Goal: Task Accomplishment & Management: Use online tool/utility

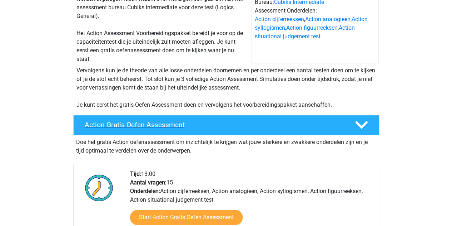
scroll to position [91, 0]
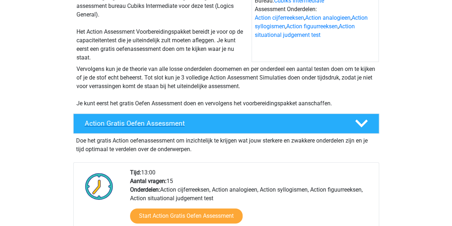
click at [221, 119] on h4 "Action Gratis Oefen Assessment" at bounding box center [214, 123] width 259 height 8
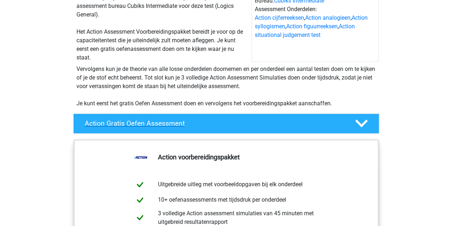
click at [221, 119] on h4 "Action Gratis Oefen Assessment" at bounding box center [214, 123] width 259 height 8
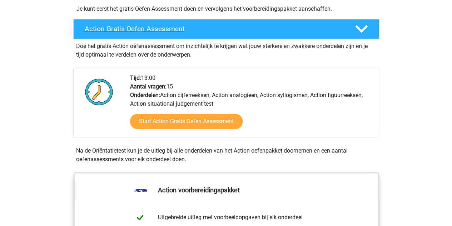
scroll to position [185, 0]
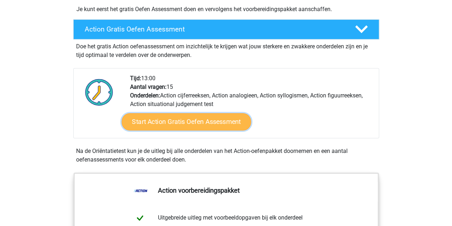
click at [200, 122] on link "Start Action Gratis Oefen Assessment" at bounding box center [186, 121] width 129 height 17
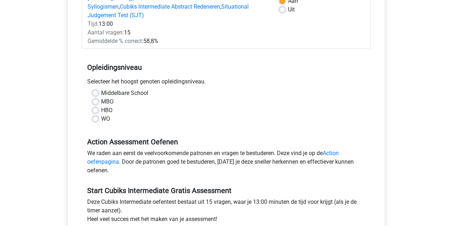
scroll to position [123, 0]
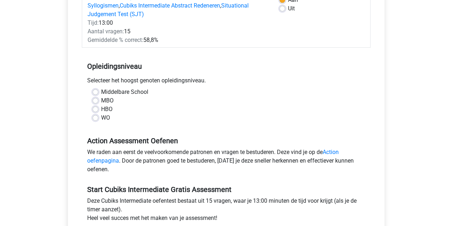
click at [110, 88] on label "Middelbare School" at bounding box center [124, 92] width 47 height 9
click at [98, 88] on input "Middelbare School" at bounding box center [96, 91] width 6 height 7
radio input "true"
click at [103, 96] on label "MBO" at bounding box center [107, 100] width 13 height 9
click at [98, 96] on input "MBO" at bounding box center [96, 99] width 6 height 7
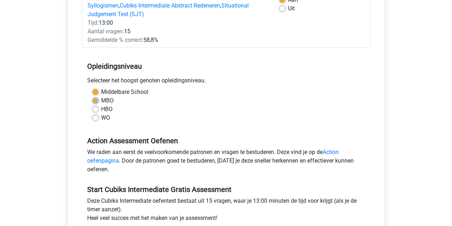
radio input "true"
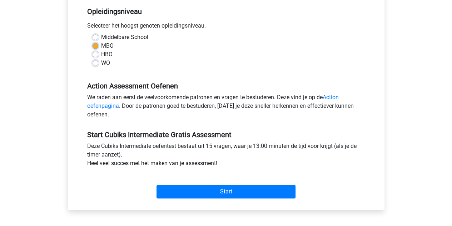
scroll to position [178, 0]
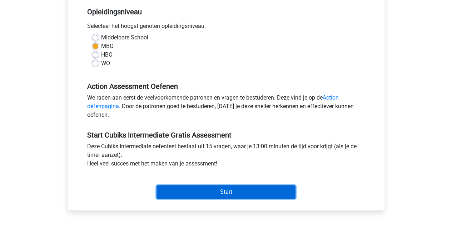
click at [230, 186] on input "Start" at bounding box center [226, 192] width 139 height 14
